Goal: Task Accomplishment & Management: Complete application form

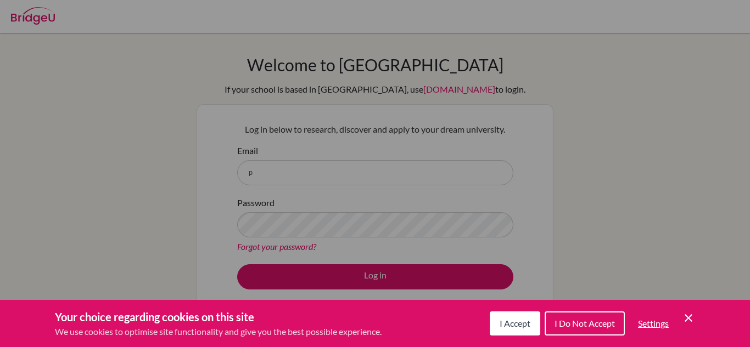
click at [613, 328] on span "I Do Not Accept" at bounding box center [584, 323] width 60 height 10
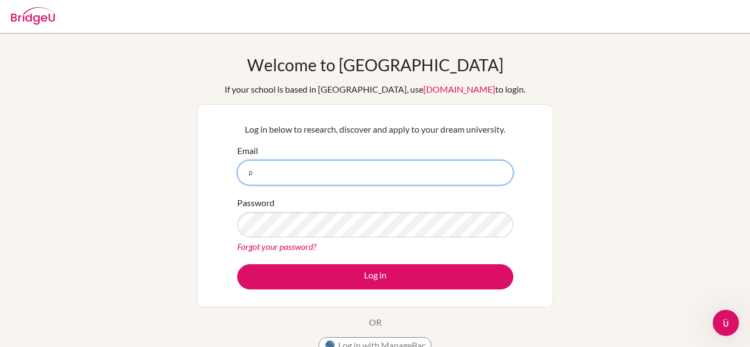
click at [344, 177] on input "p" at bounding box center [375, 172] width 276 height 25
type input "[EMAIL_ADDRESS][DOMAIN_NAME]"
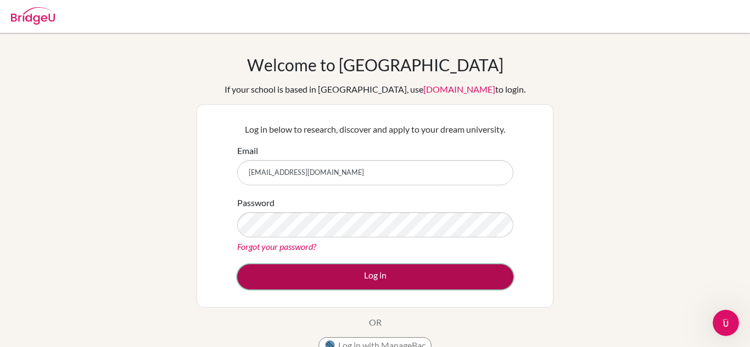
click at [456, 271] on button "Log in" at bounding box center [375, 277] width 276 height 25
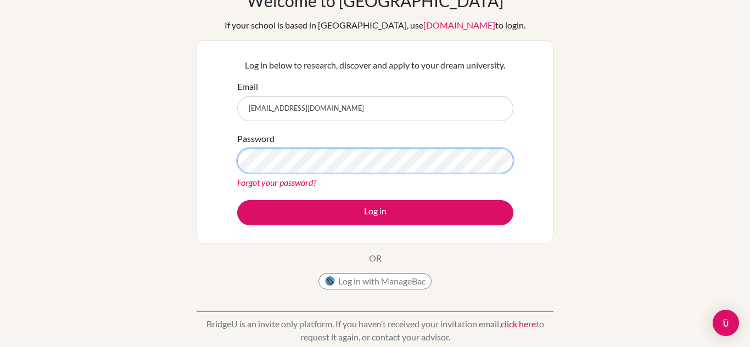
scroll to position [57, 0]
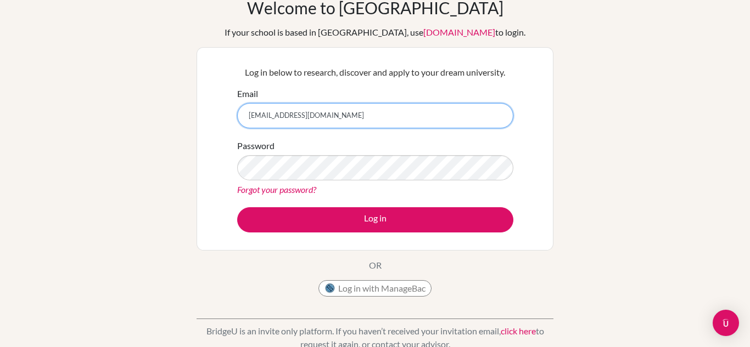
click at [341, 113] on input "[EMAIL_ADDRESS][DOMAIN_NAME]" at bounding box center [375, 115] width 276 height 25
type input "[EMAIL_ADDRESS][DOMAIN_NAME]"
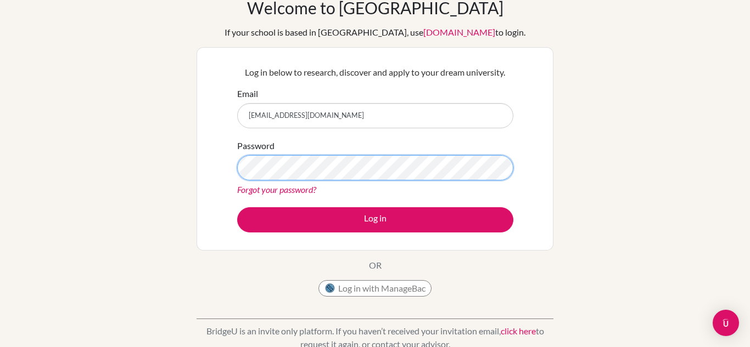
click at [237, 208] on button "Log in" at bounding box center [375, 220] width 276 height 25
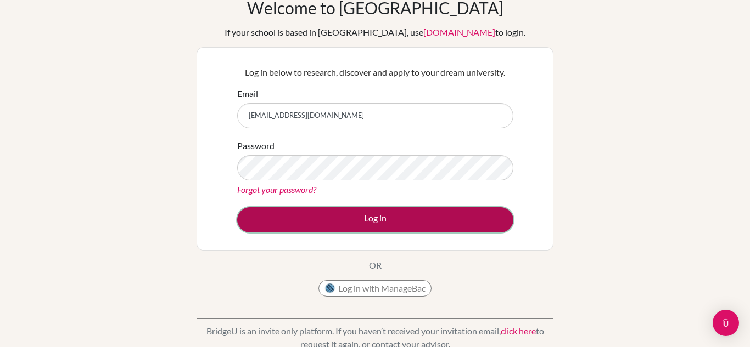
click at [339, 225] on button "Log in" at bounding box center [375, 220] width 276 height 25
